Goal: Task Accomplishment & Management: Complete application form

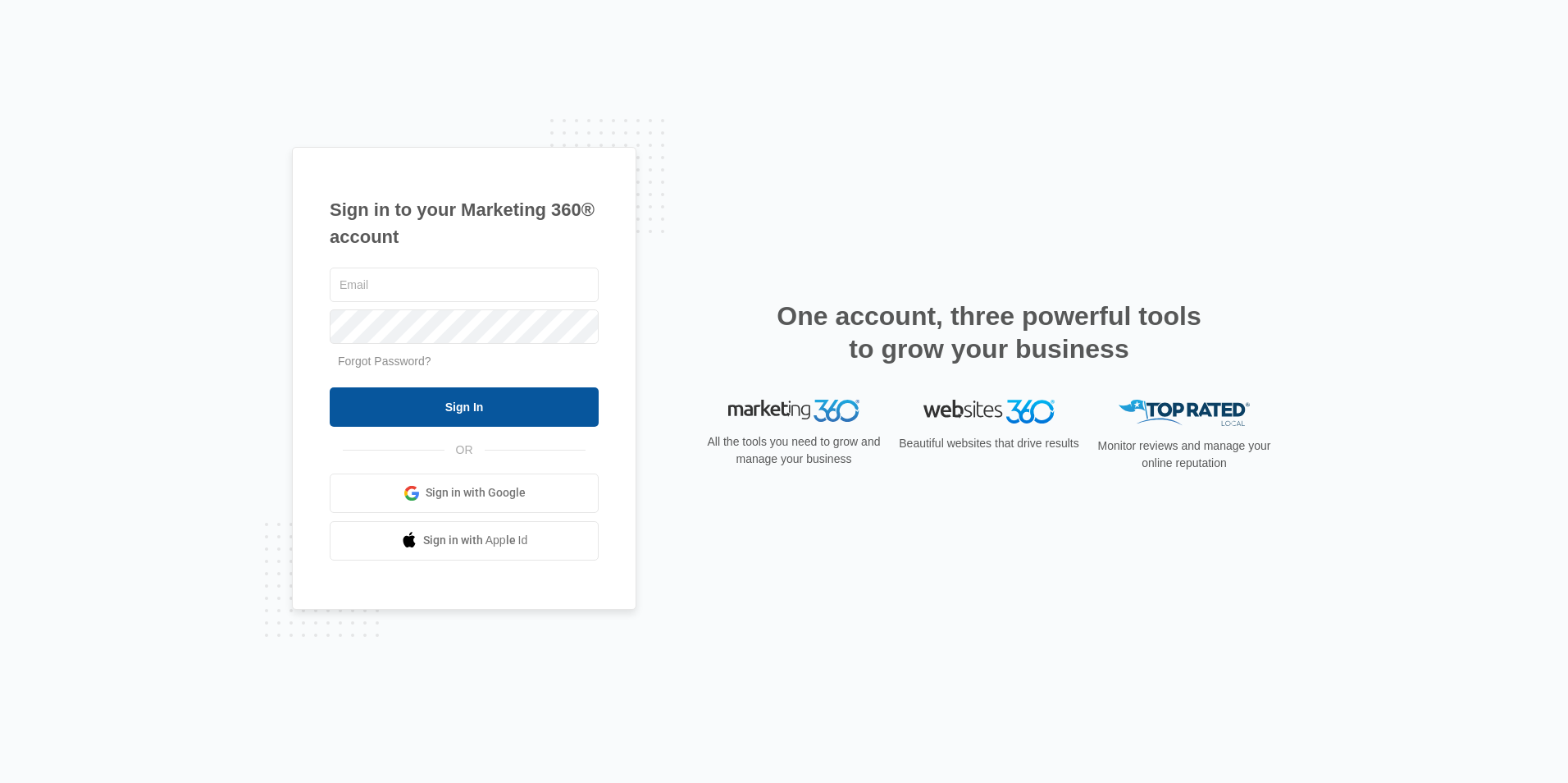
type input "[EMAIL_ADDRESS][DOMAIN_NAME]"
click at [456, 410] on input "Sign In" at bounding box center [464, 407] width 269 height 40
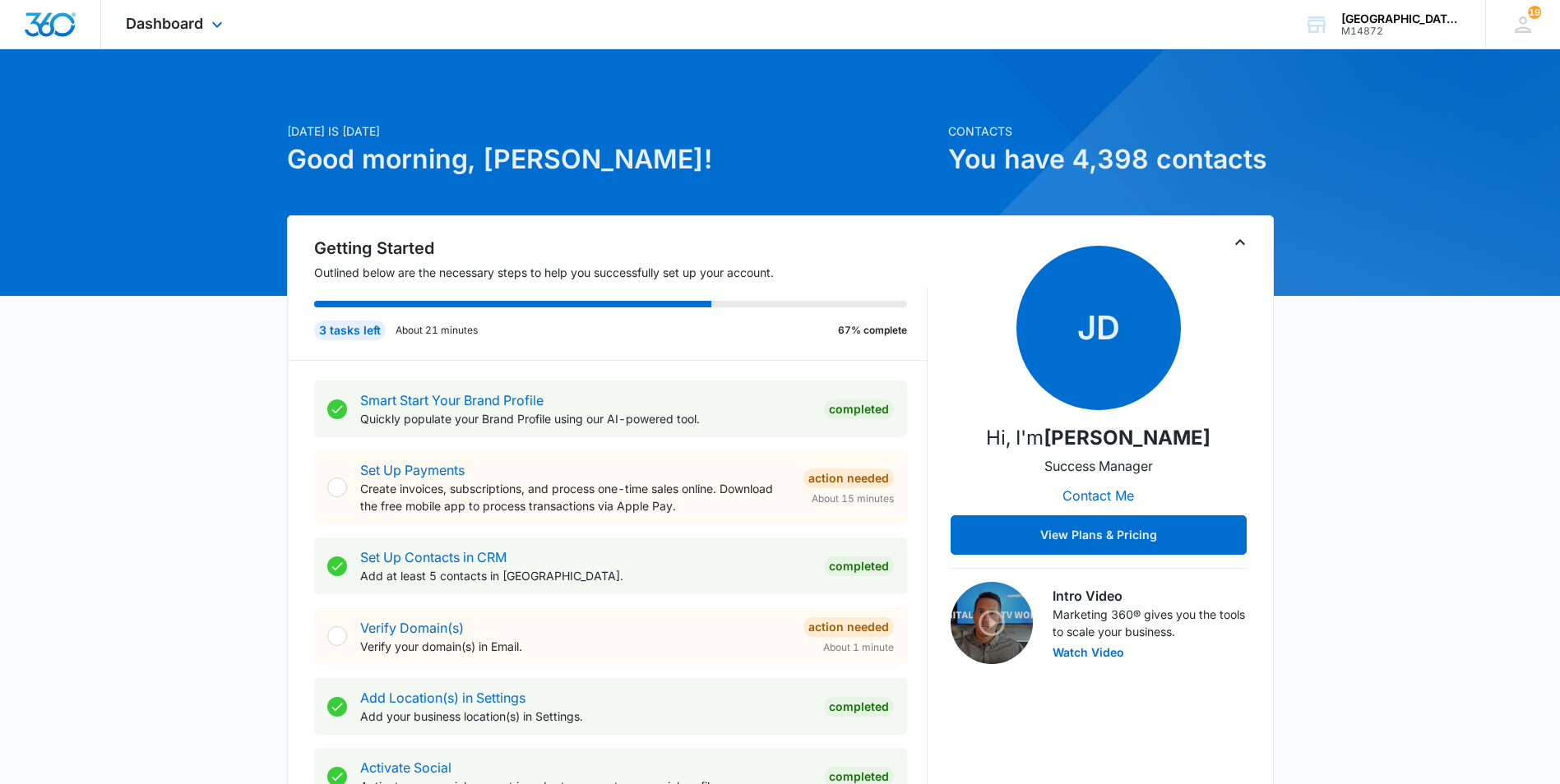
click at [183, 14] on div "Dashboard Apps Websites Forms CRM Email Social Content Ads Intelligence Files B…" at bounding box center [175, 24] width 151 height 49
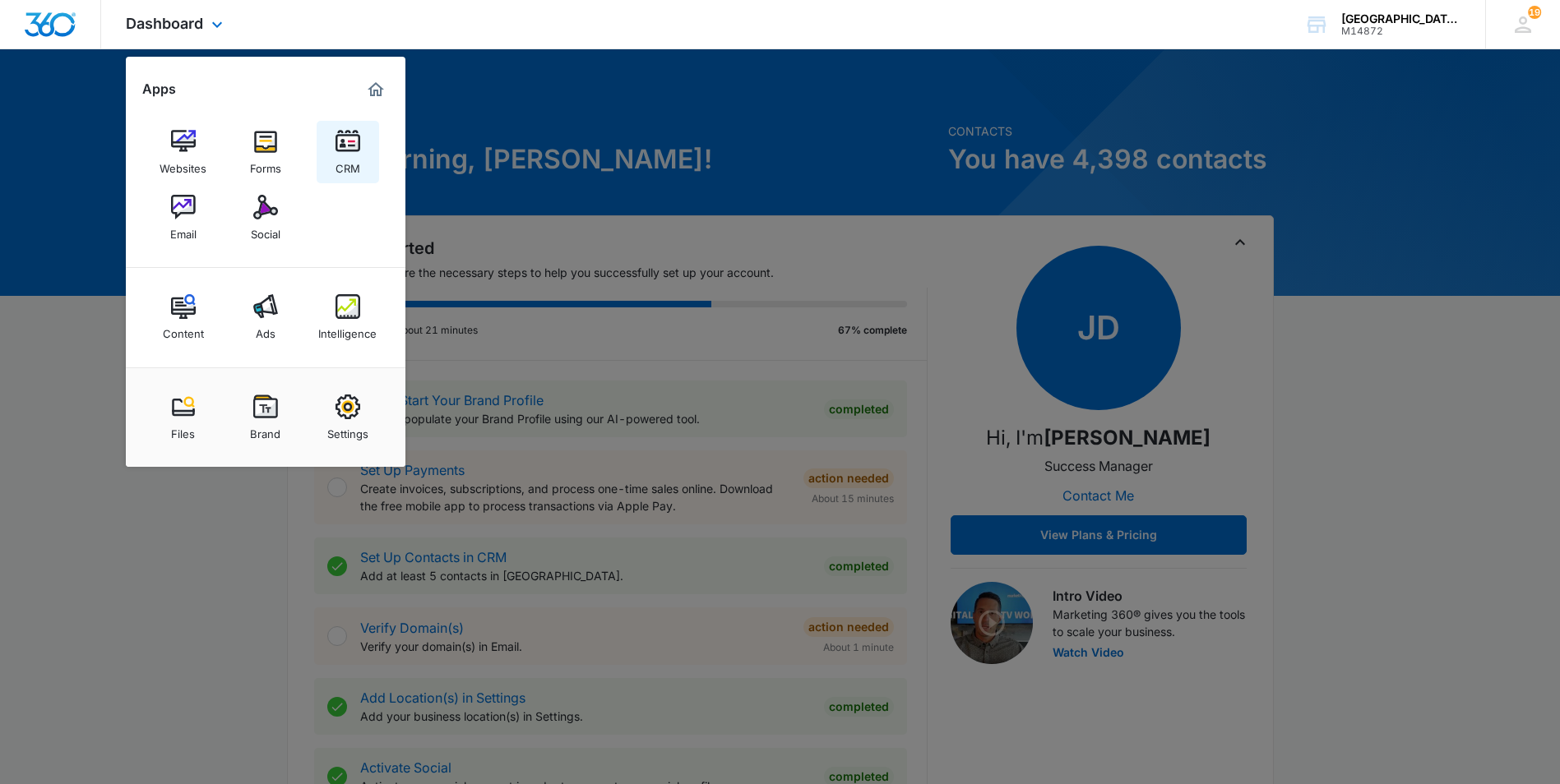
click at [354, 150] on img at bounding box center [348, 140] width 25 height 25
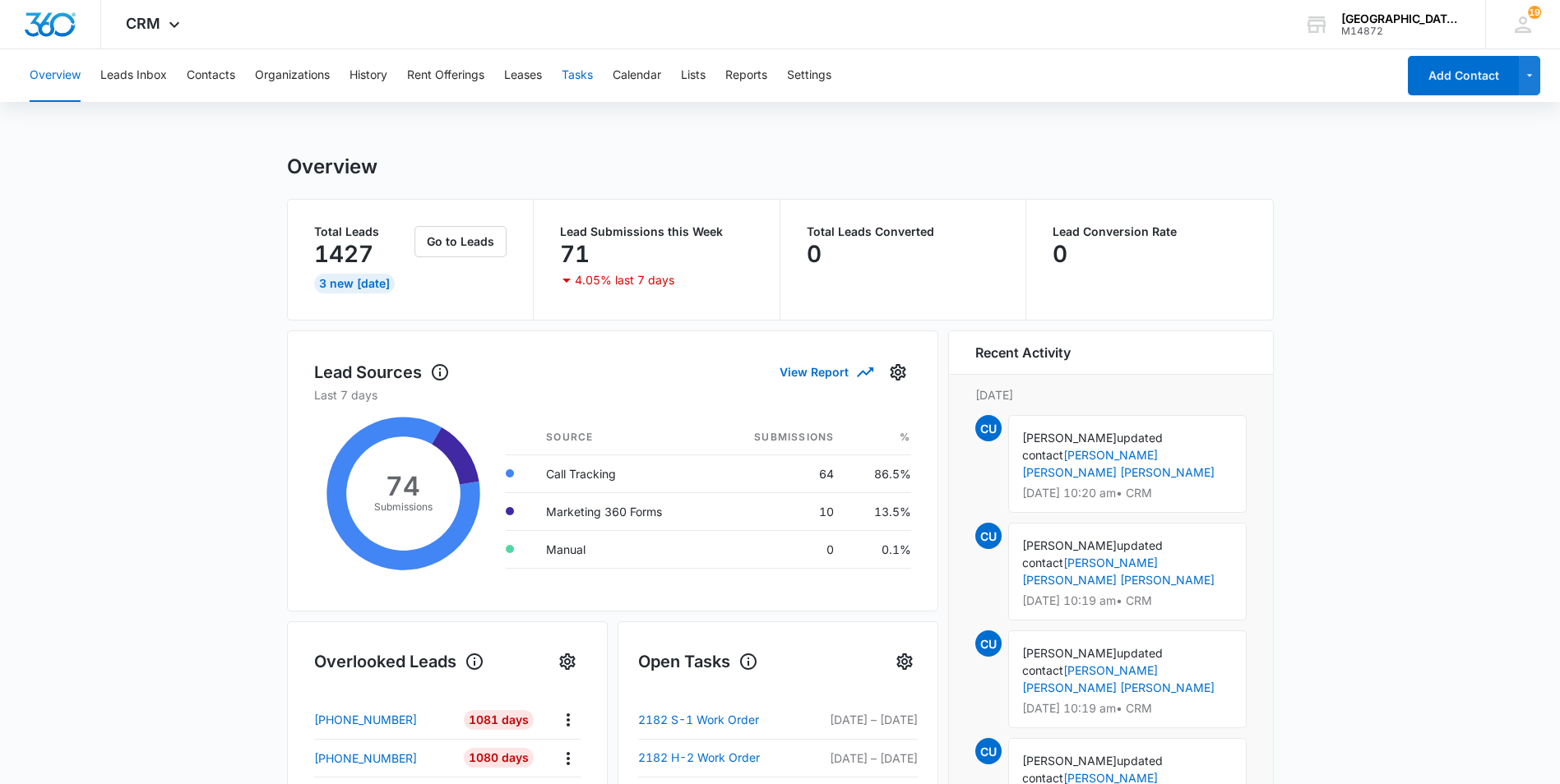
click at [580, 68] on button "Tasks" at bounding box center [576, 75] width 31 height 53
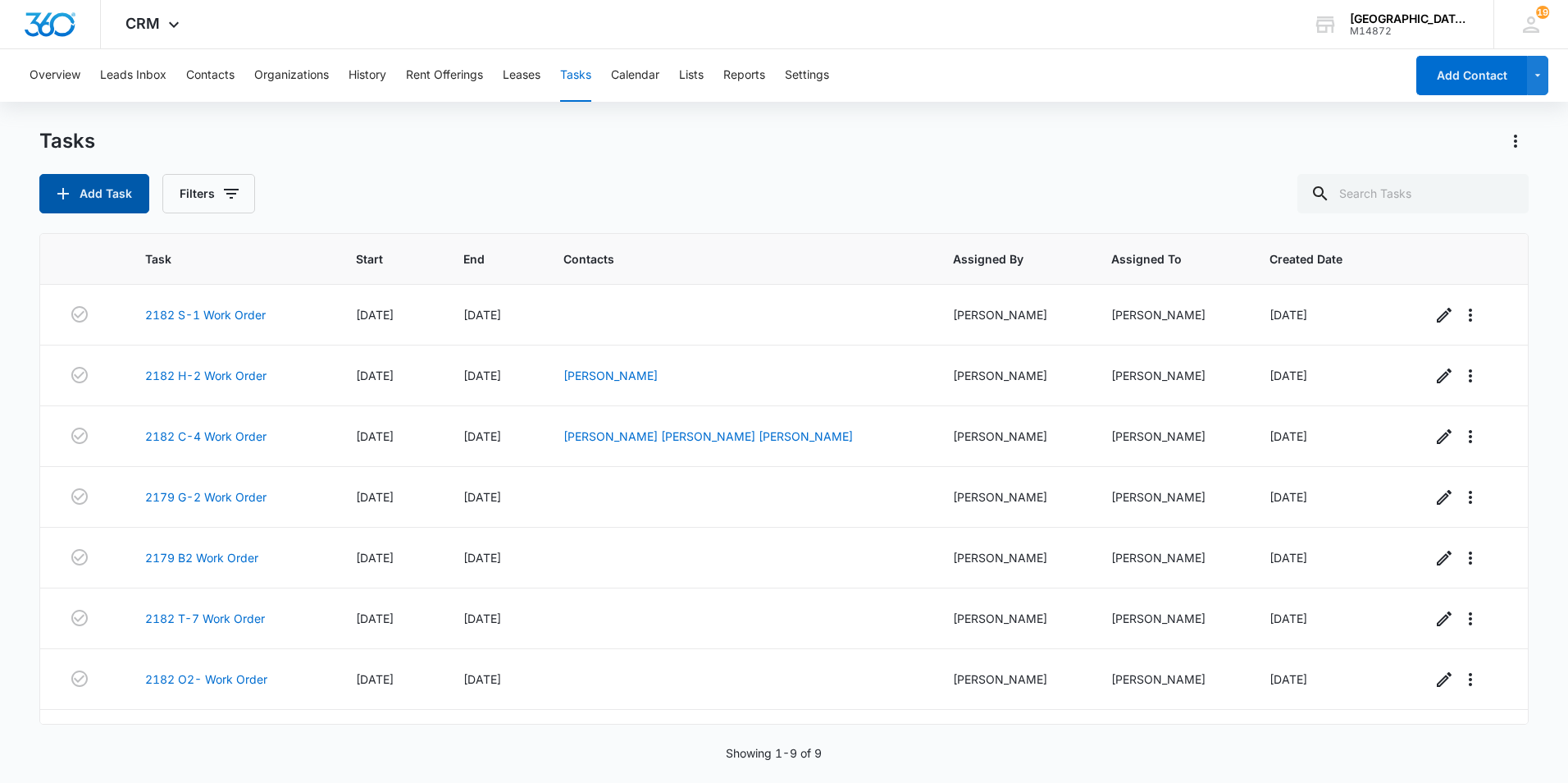
click at [86, 198] on button "Add Task" at bounding box center [94, 194] width 110 height 40
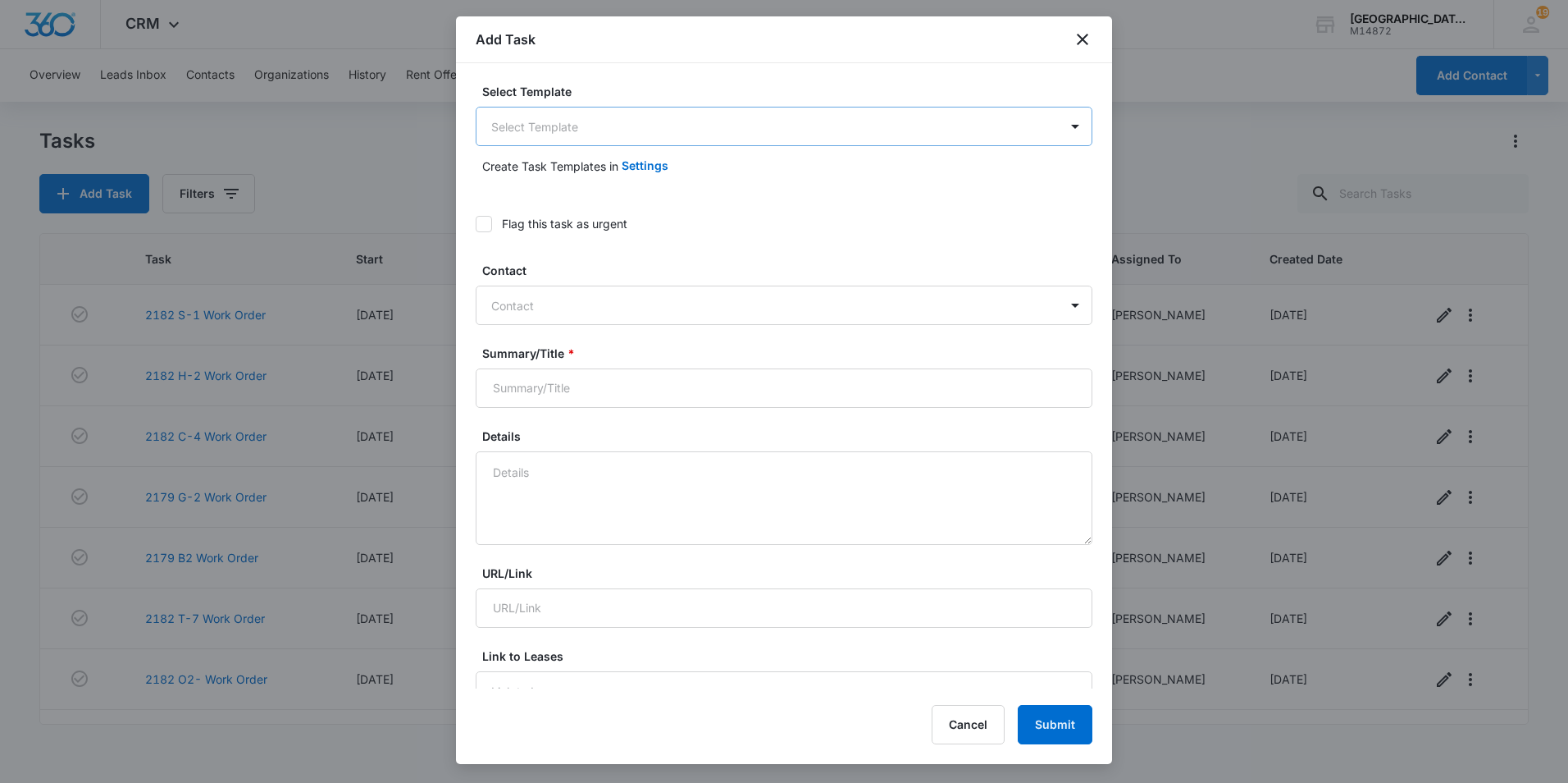
click at [547, 127] on body "CRM Apps Websites Forms CRM Email Social Content Ads Intelligence Files Brand S…" at bounding box center [784, 391] width 1568 height 783
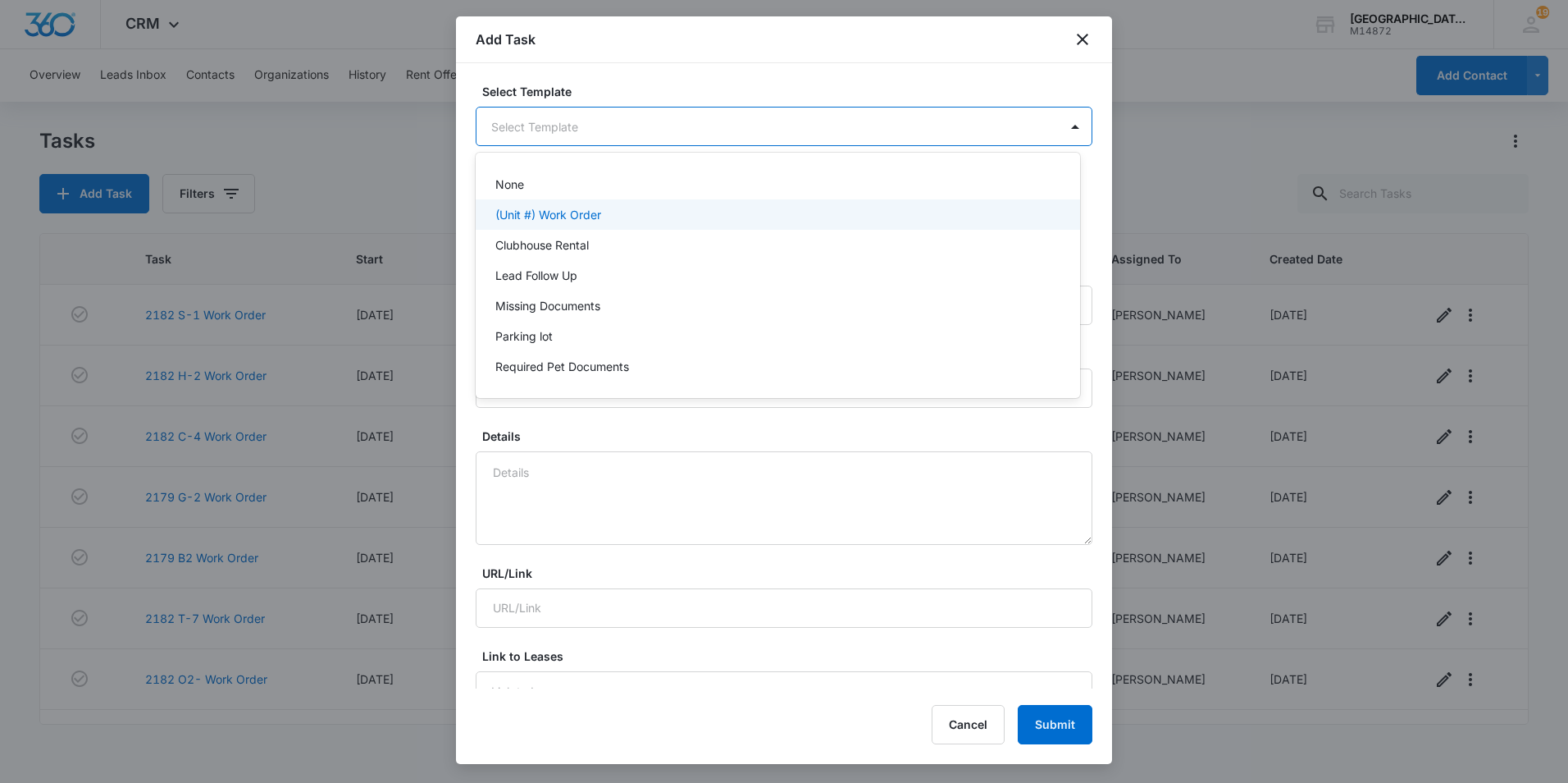
click at [531, 206] on p "(Unit #) Work Order" at bounding box center [548, 214] width 105 height 17
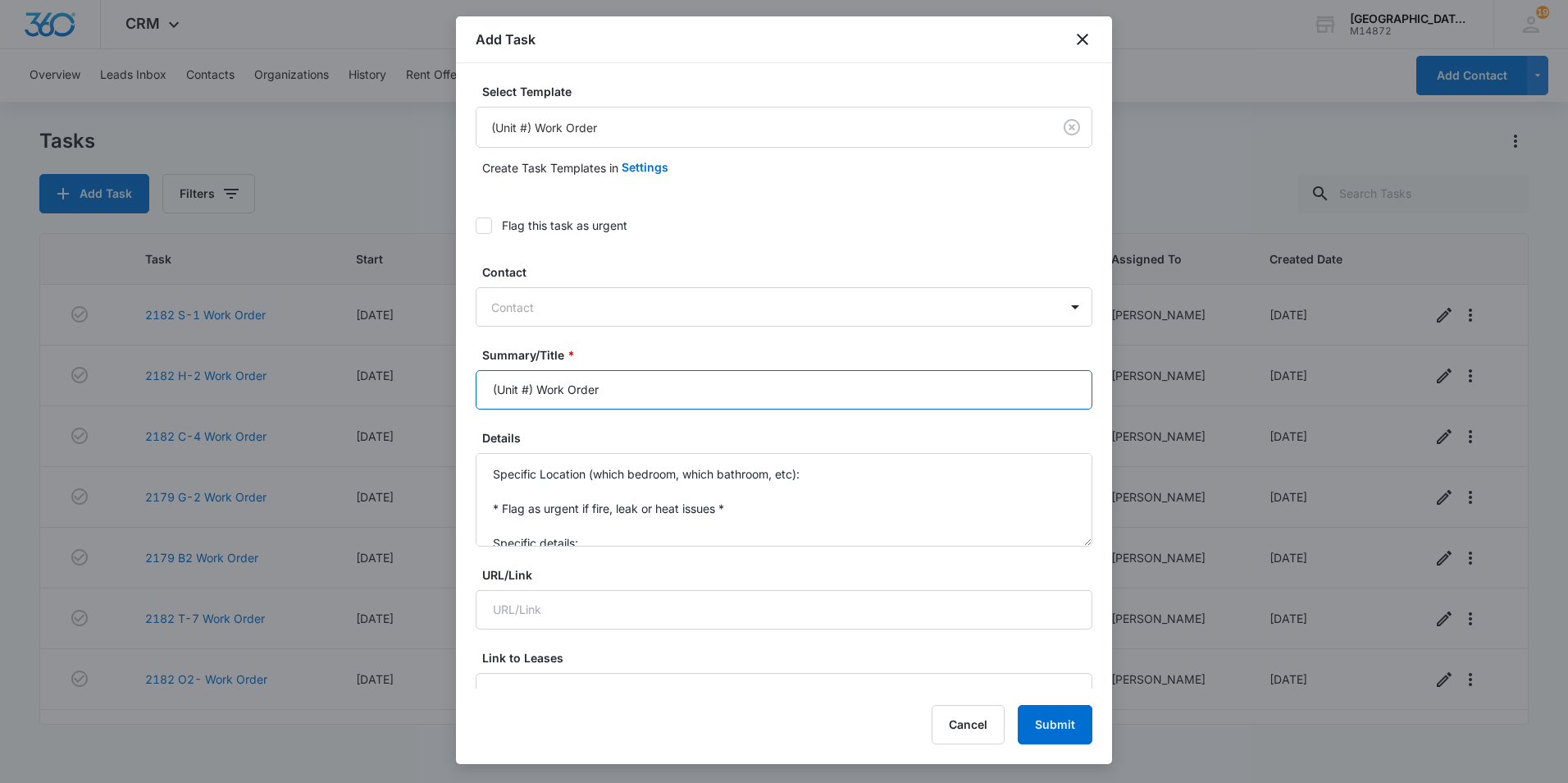
drag, startPoint x: 532, startPoint y: 389, endPoint x: 443, endPoint y: 382, distance: 89.3
click at [443, 382] on body "CRM Apps Websites Forms CRM Email Social Content Ads Intelligence Files Brand S…" at bounding box center [784, 391] width 1568 height 783
type input "2182 S-3 Work Order"
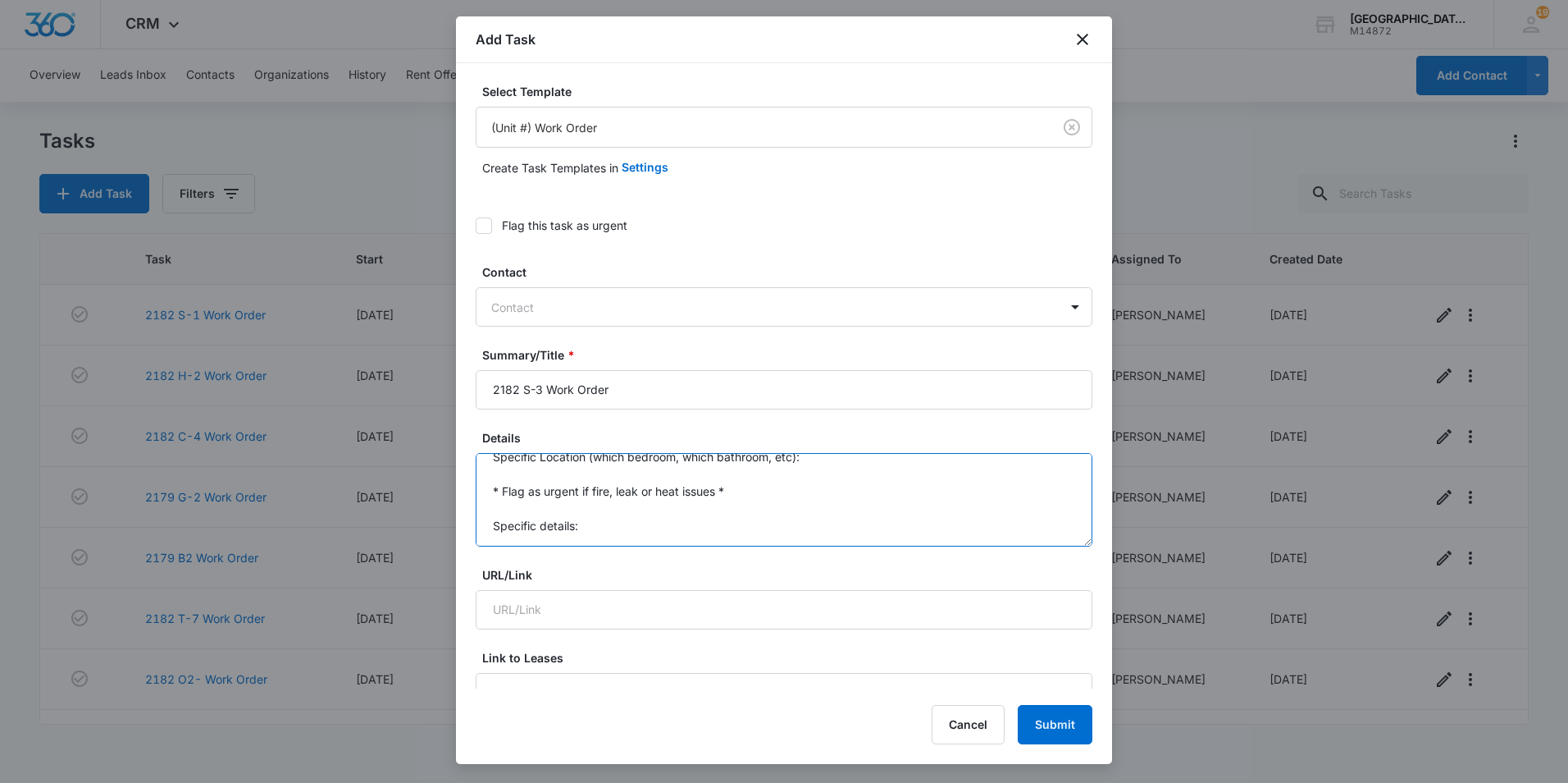
drag, startPoint x: 490, startPoint y: 471, endPoint x: 567, endPoint y: 559, distance: 116.9
type textarea "Plastic melted on to the heating element in the dishwasher."
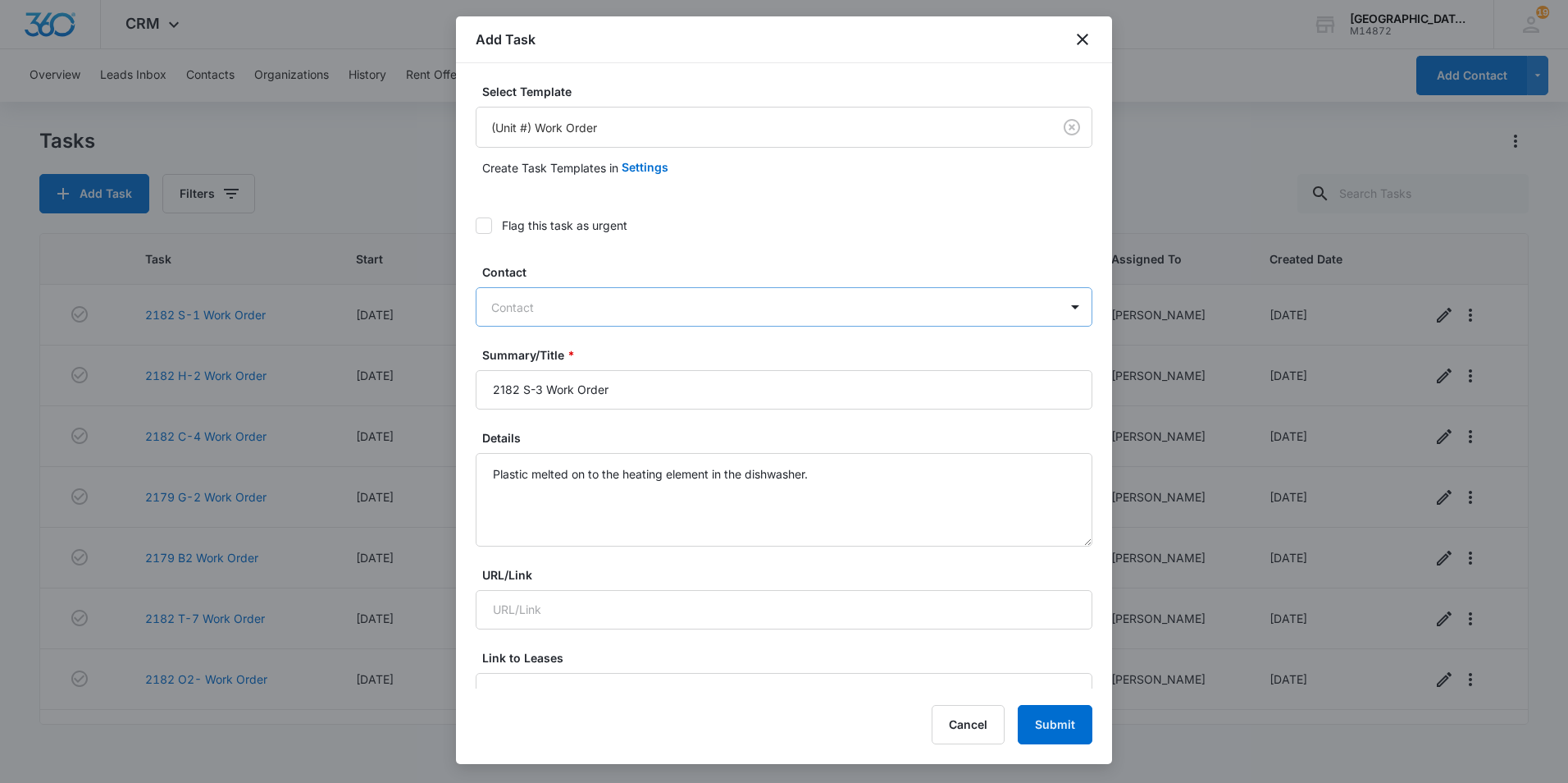
click at [962, 323] on div "Contact" at bounding box center [768, 306] width 583 height 37
type input "2182s3"
click at [517, 492] on textarea "Plastic melted on to the heating element in the dishwasher." at bounding box center [784, 499] width 616 height 94
click at [875, 469] on textarea "Plastic melted on to the heating element in the dishwasher." at bounding box center [784, 499] width 616 height 94
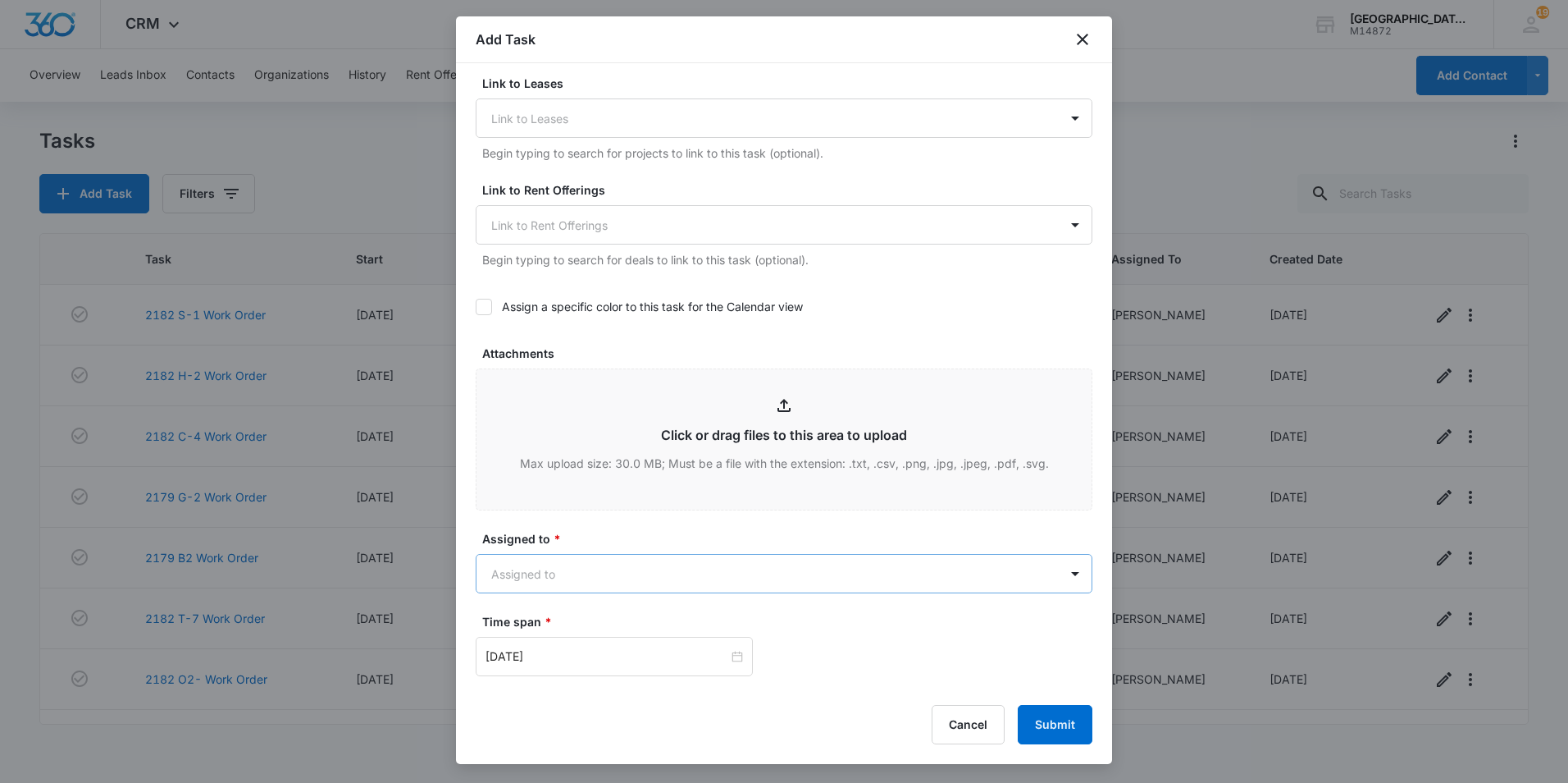
scroll to position [657, 0]
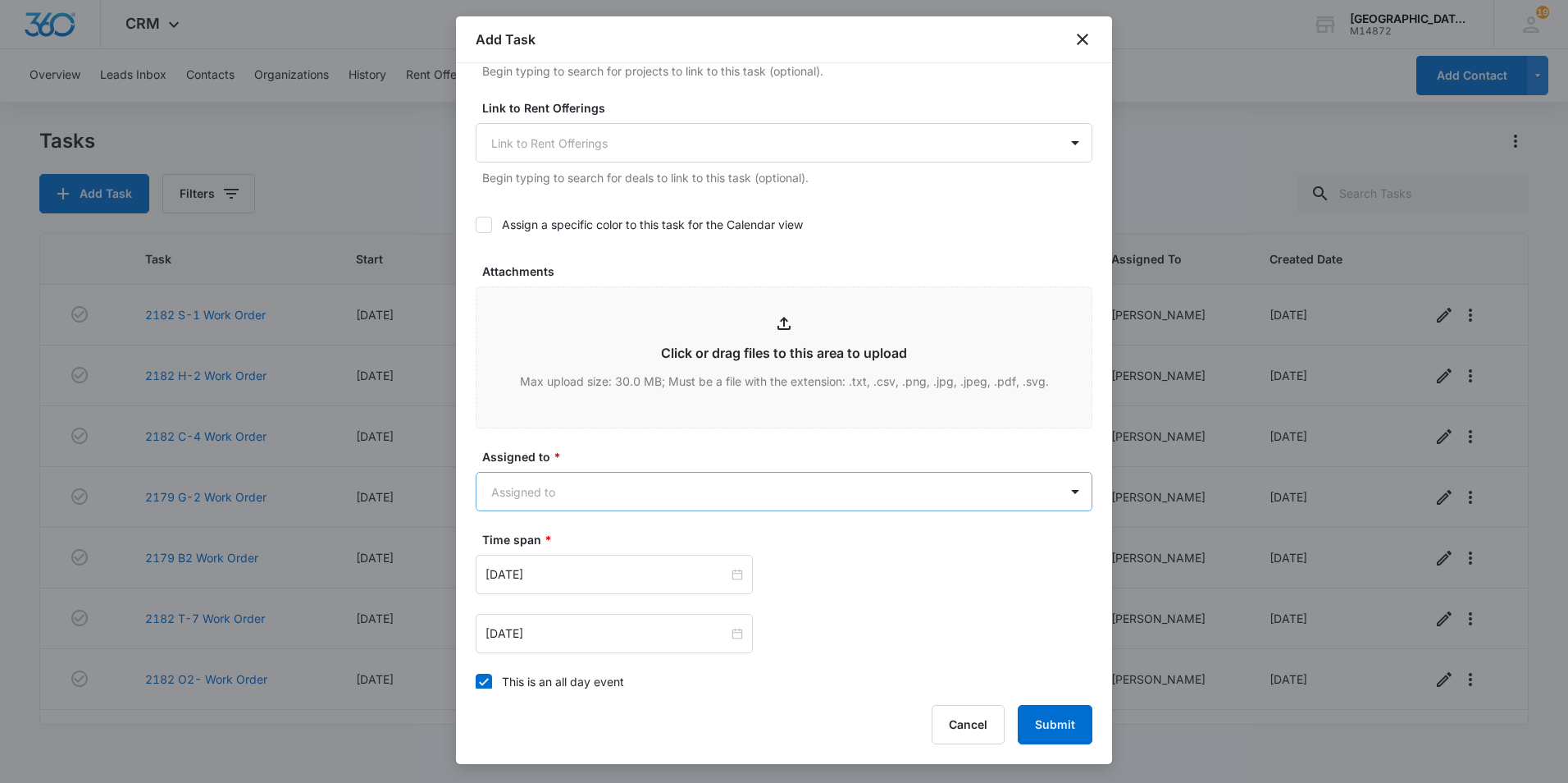
type textarea "Plastic melted on to the heating element in the dishwasher. [PERSON_NAME][GEOGR…"
click at [679, 489] on body "CRM Apps Websites Forms CRM Email Social Content Ads Intelligence Files Brand S…" at bounding box center [784, 391] width 1568 height 783
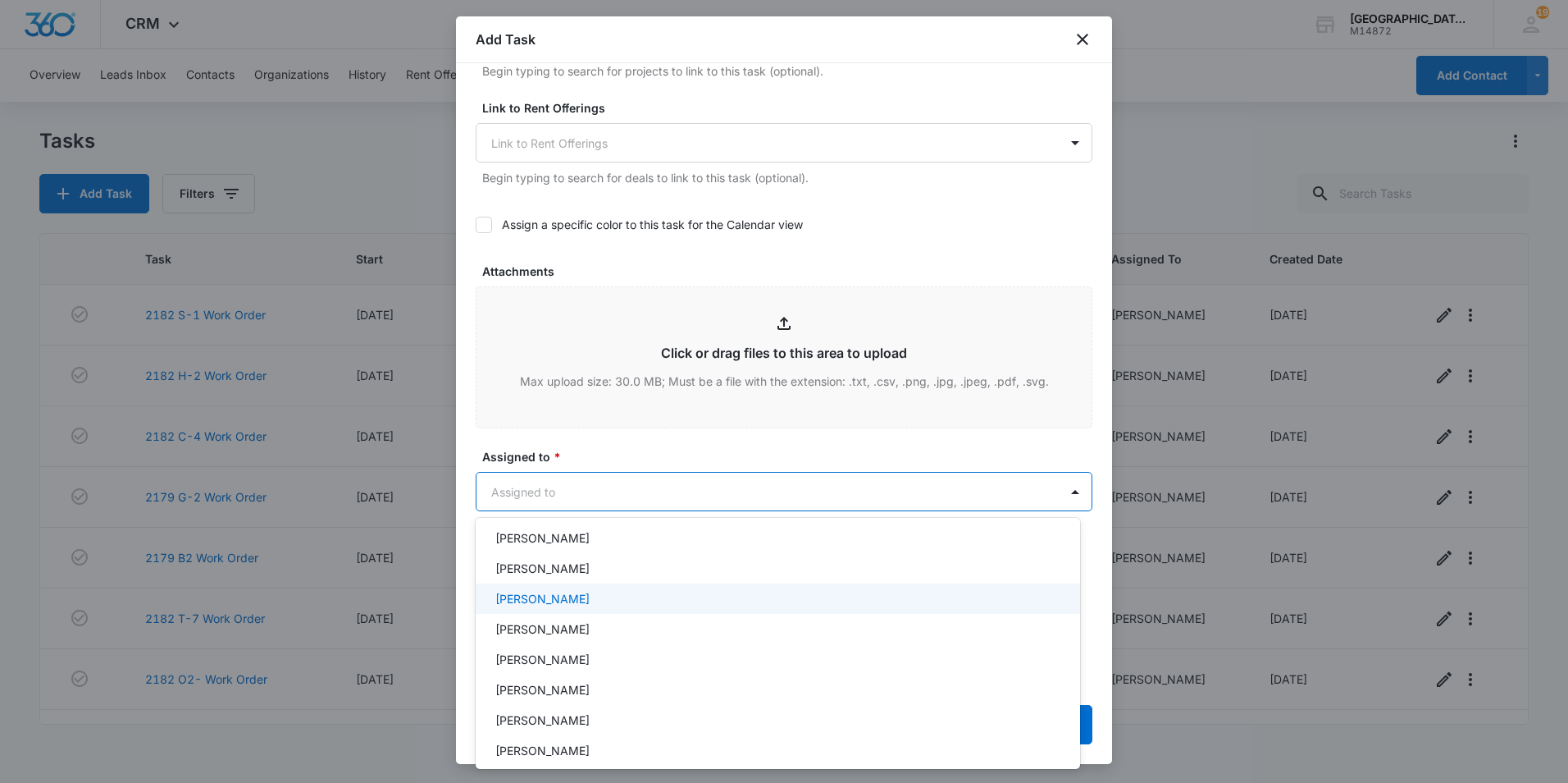
scroll to position [164, 0]
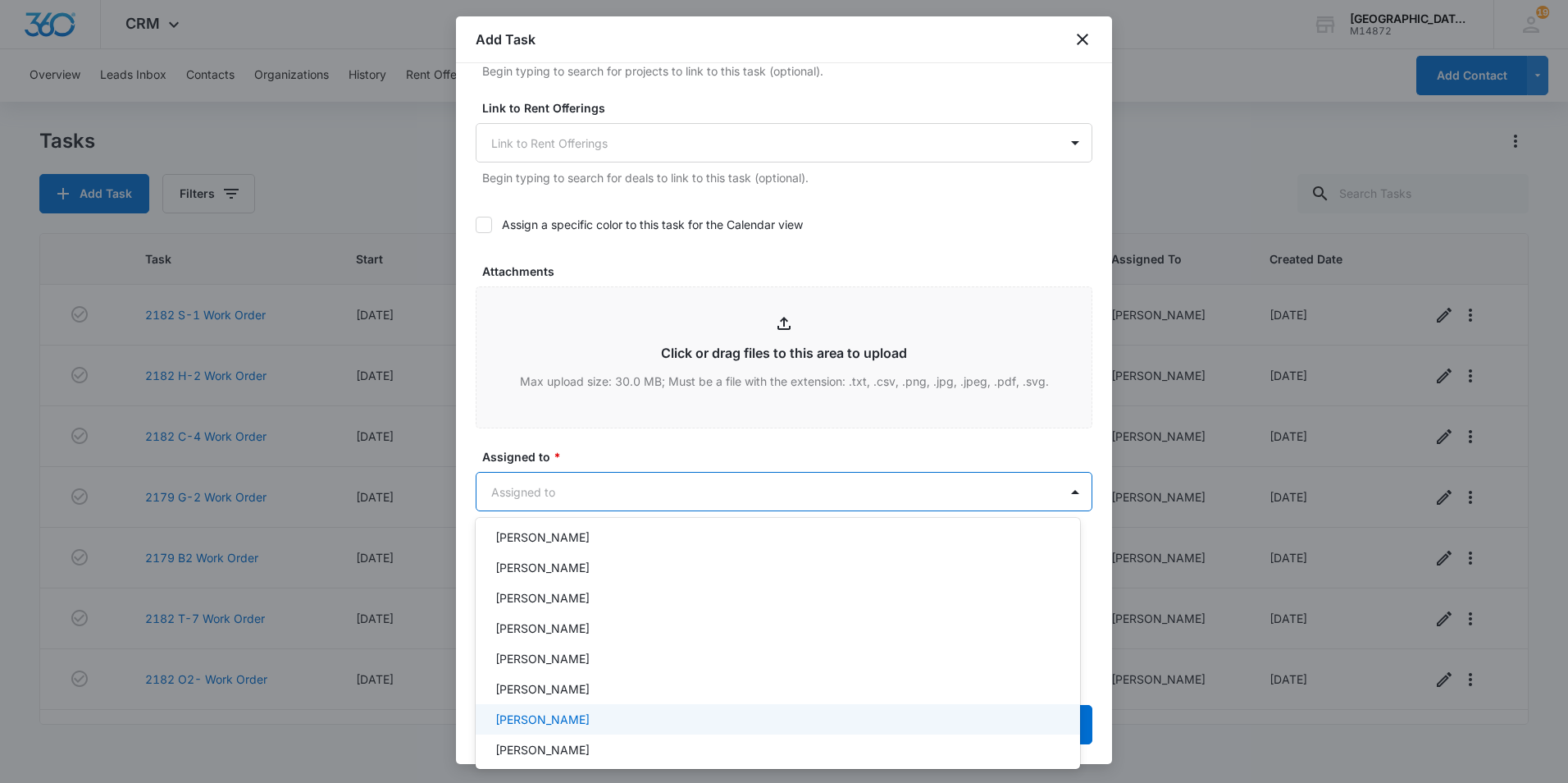
drag, startPoint x: 565, startPoint y: 711, endPoint x: 569, endPoint y: 663, distance: 48.2
click at [566, 709] on div "[PERSON_NAME]" at bounding box center [778, 719] width 605 height 31
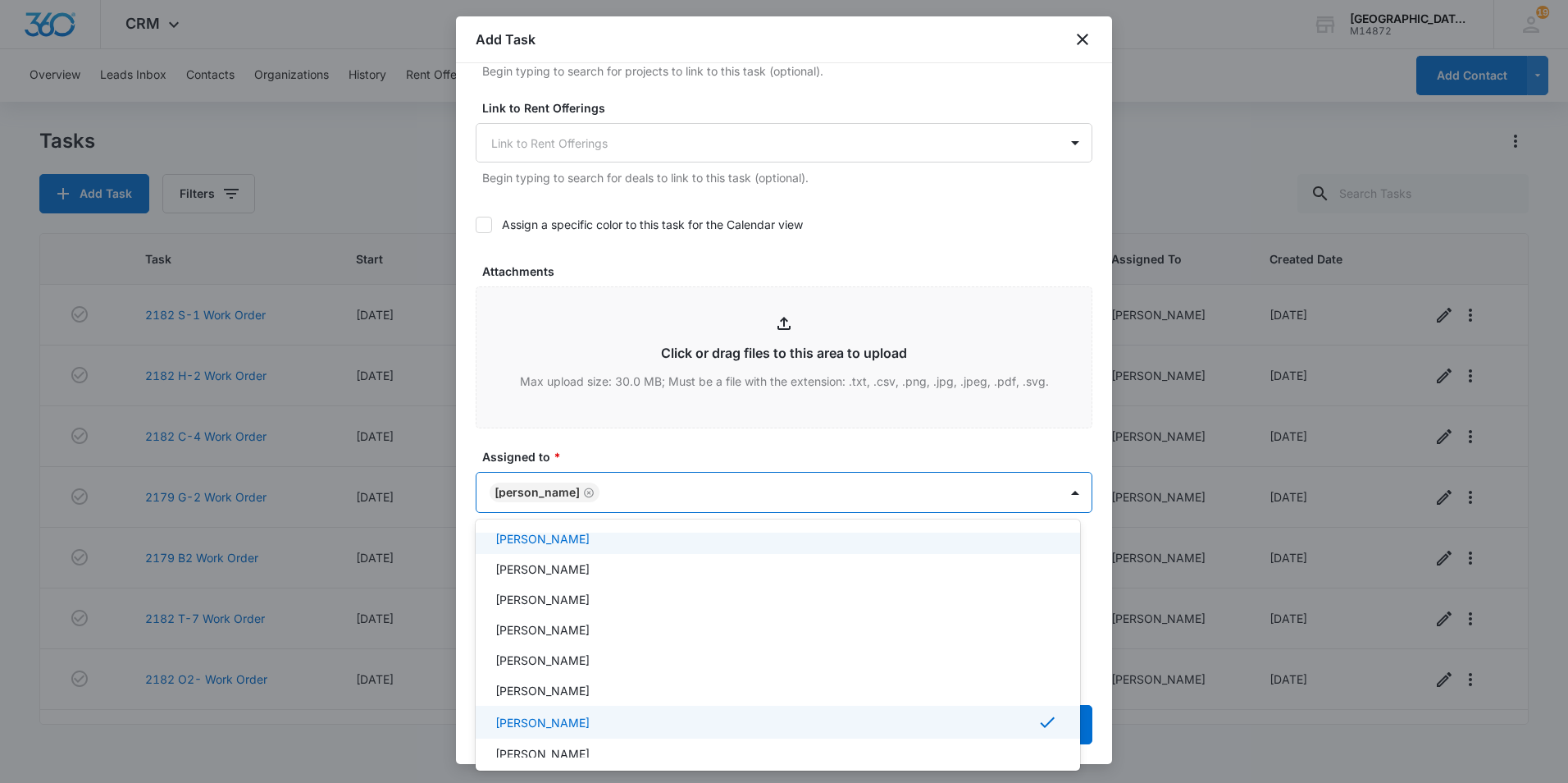
click at [669, 497] on div at bounding box center [784, 391] width 1568 height 783
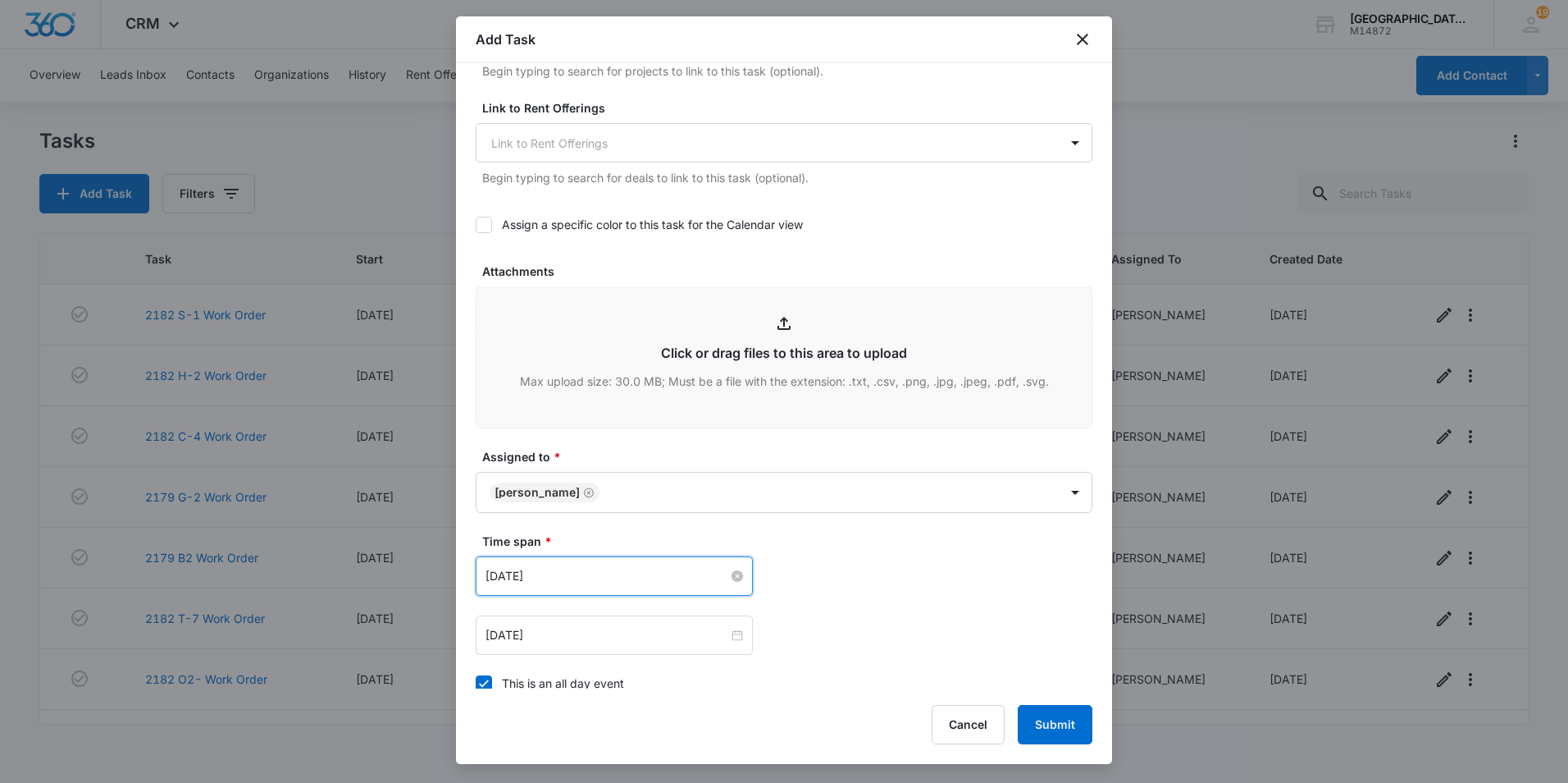
click at [580, 581] on input "[DATE]" at bounding box center [607, 576] width 243 height 18
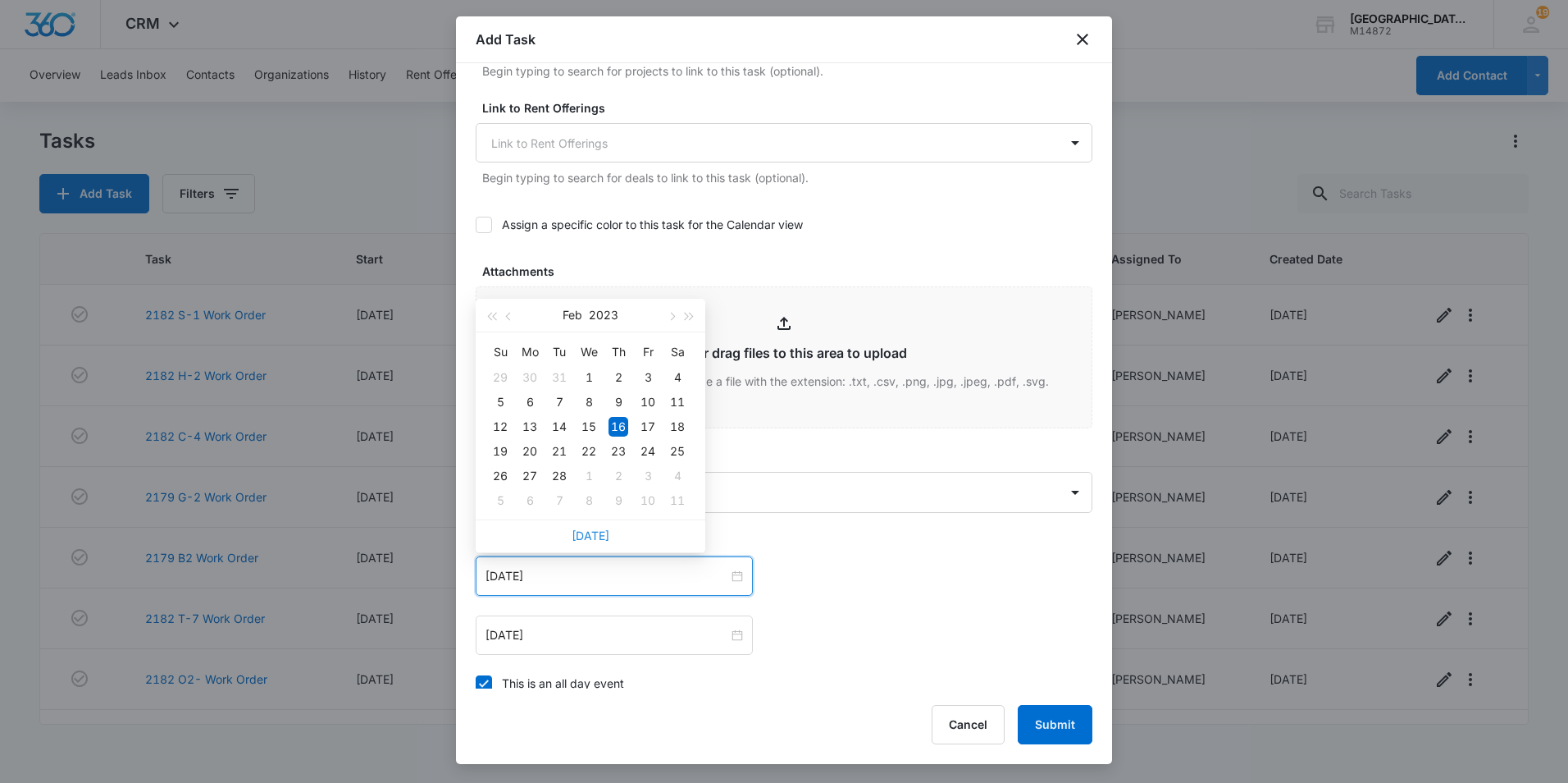
click at [594, 538] on link "[DATE]" at bounding box center [591, 535] width 38 height 14
type input "[DATE]"
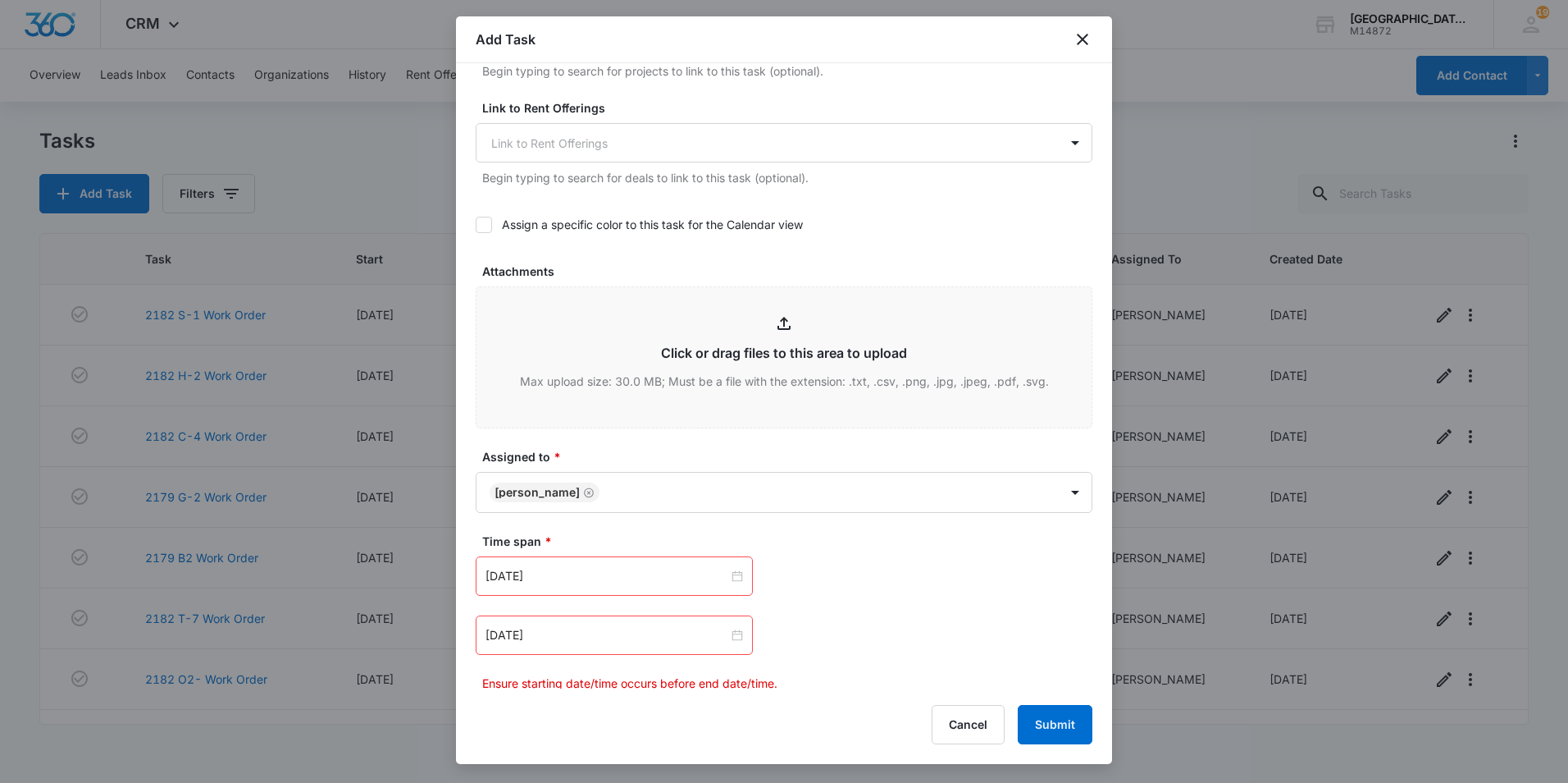
click at [592, 644] on div "[DATE]" at bounding box center [613, 636] width 277 height 40
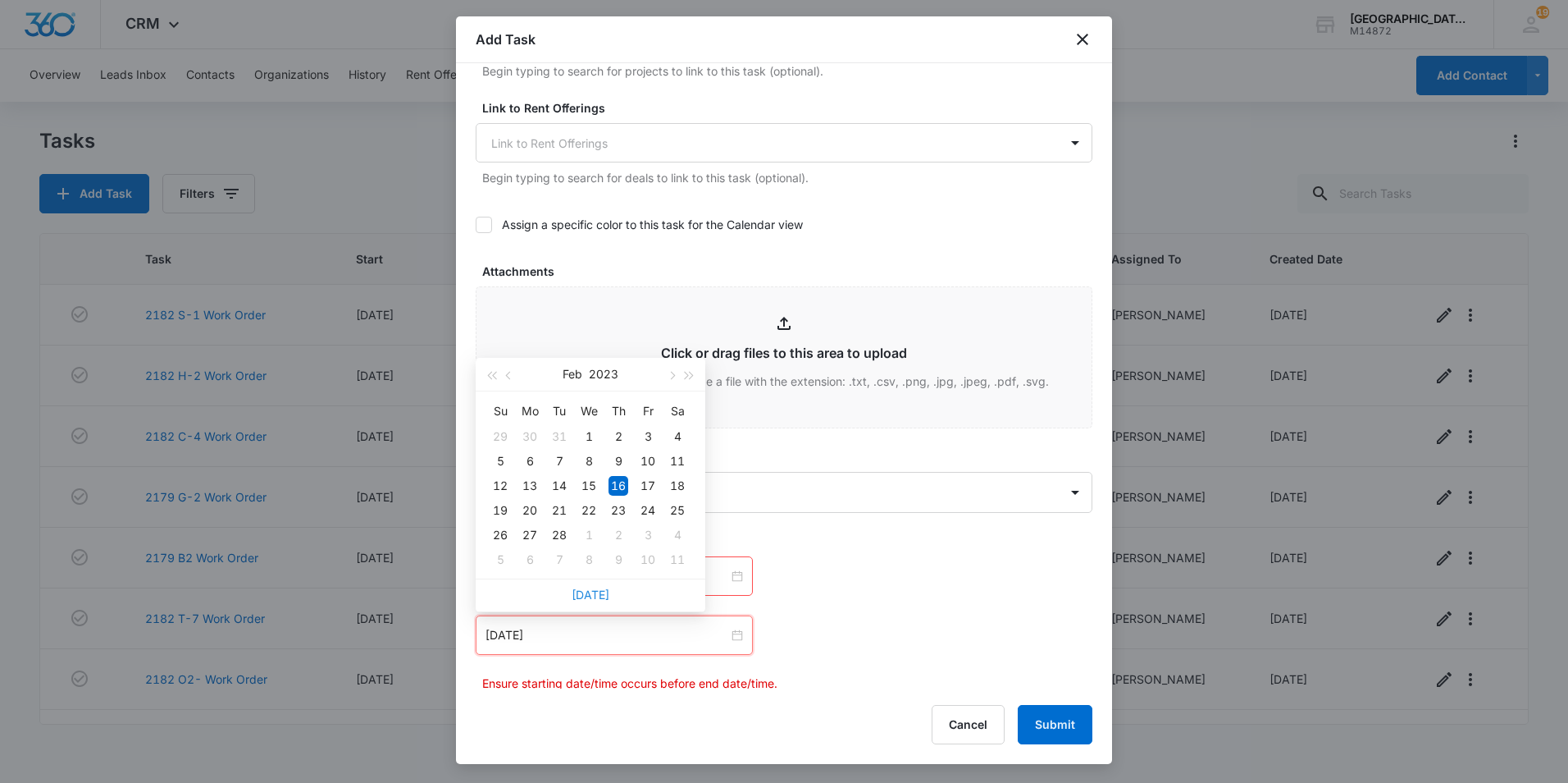
click at [590, 595] on link "[DATE]" at bounding box center [591, 595] width 38 height 14
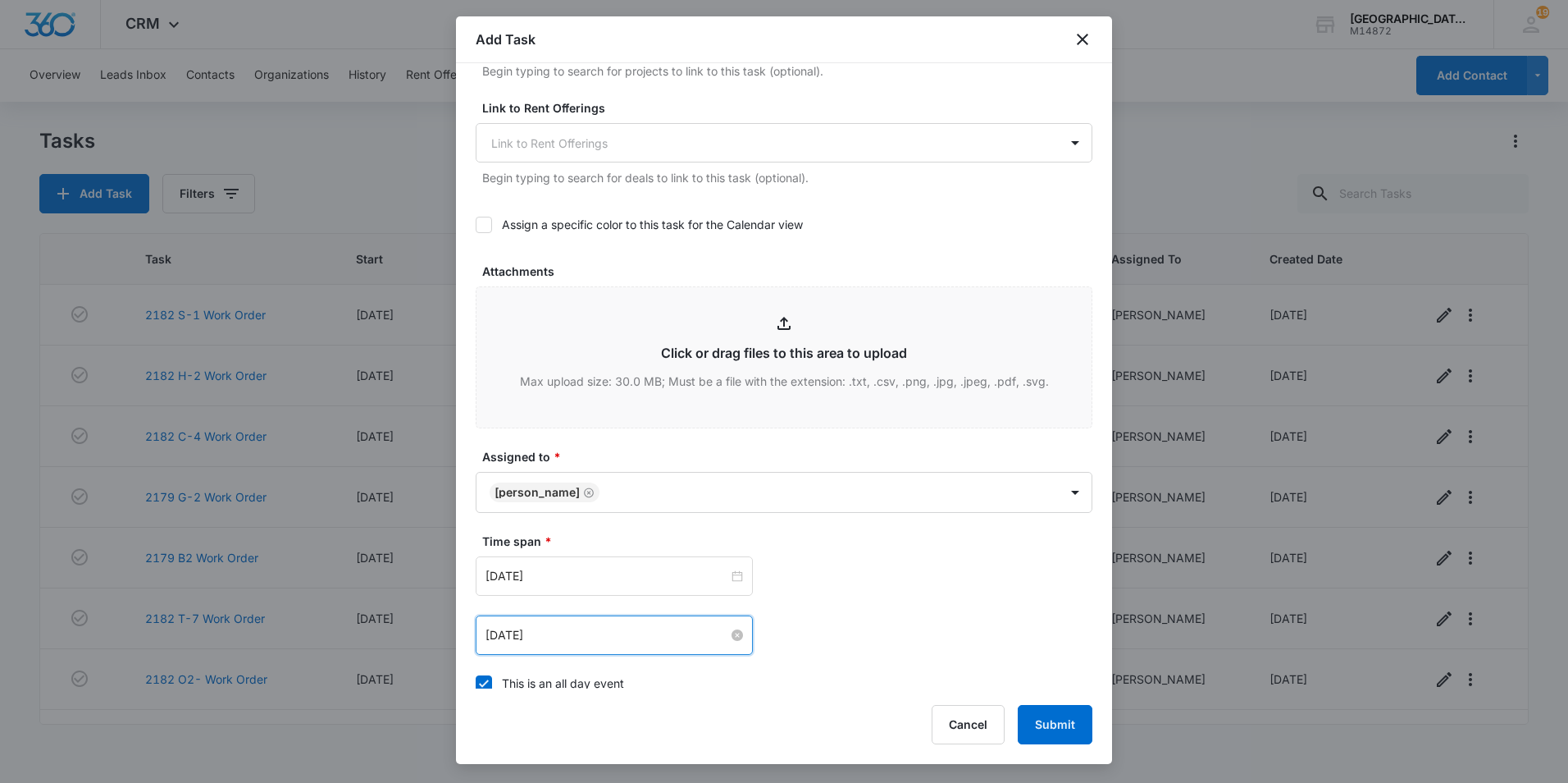
click at [576, 643] on input "[DATE]" at bounding box center [607, 635] width 243 height 18
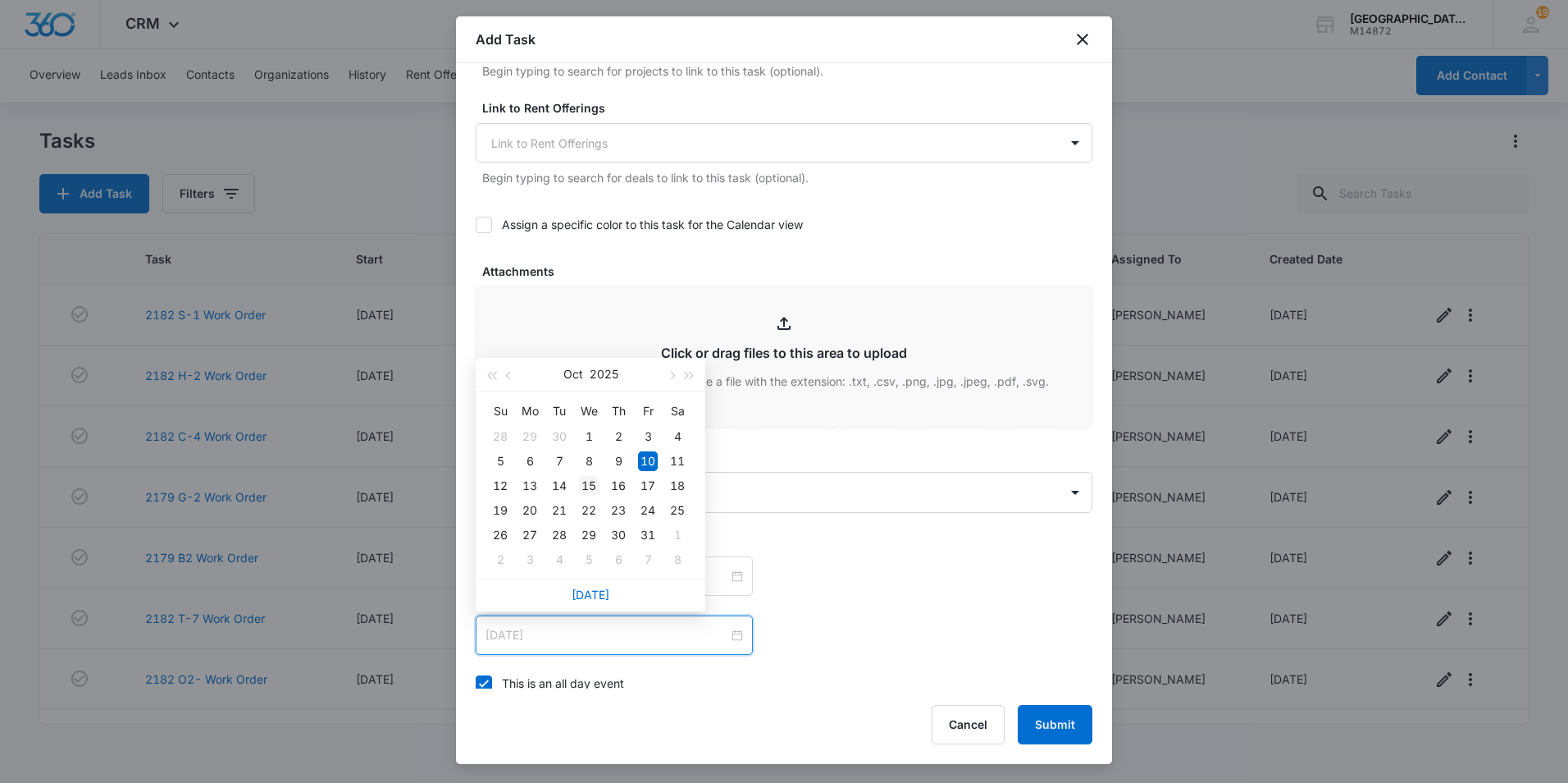
type input "[DATE]"
click at [590, 480] on div "15" at bounding box center [589, 486] width 20 height 20
